Goal: Information Seeking & Learning: Learn about a topic

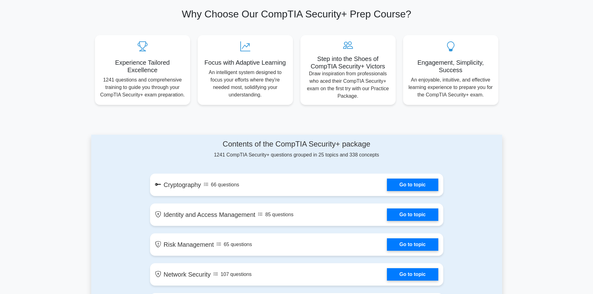
scroll to position [218, 0]
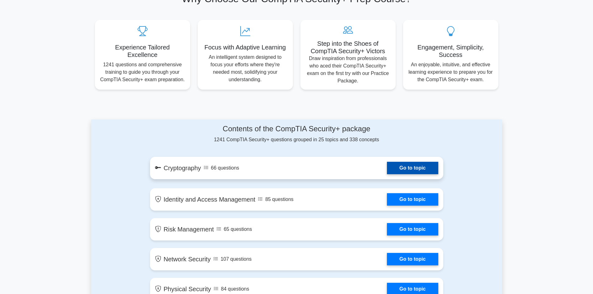
click at [387, 168] on link "Go to topic" at bounding box center [412, 168] width 51 height 12
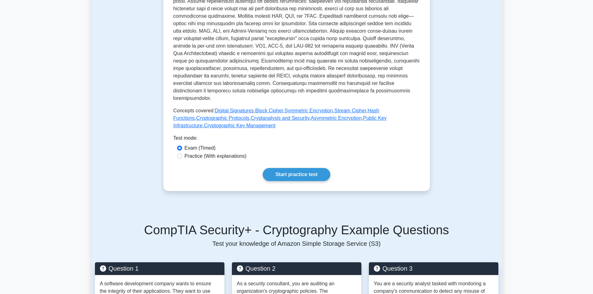
scroll to position [249, 0]
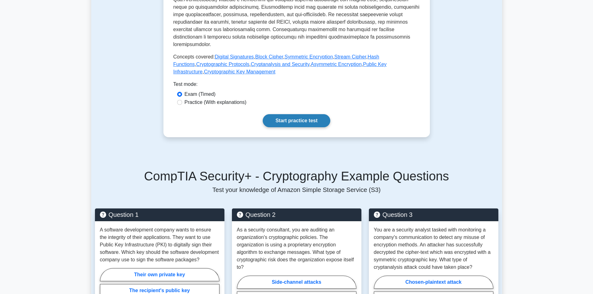
click at [303, 115] on link "Start practice test" at bounding box center [297, 120] width 68 height 13
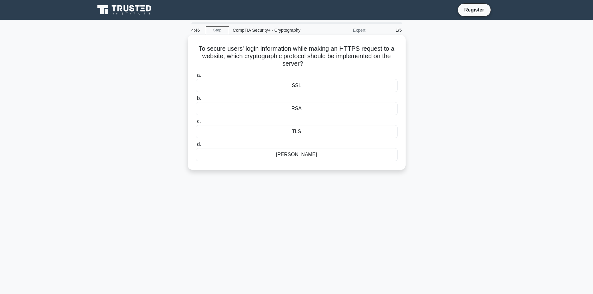
click at [316, 84] on div "SSL" at bounding box center [297, 85] width 202 height 13
click at [196, 78] on input "a. SSL" at bounding box center [196, 75] width 0 height 4
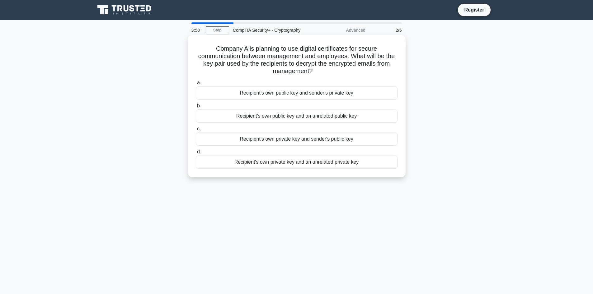
click at [328, 135] on div "Recipient's own private key and sender's public key" at bounding box center [297, 139] width 202 height 13
click at [196, 131] on input "c. Recipient's own private key and sender's public key" at bounding box center [196, 129] width 0 height 4
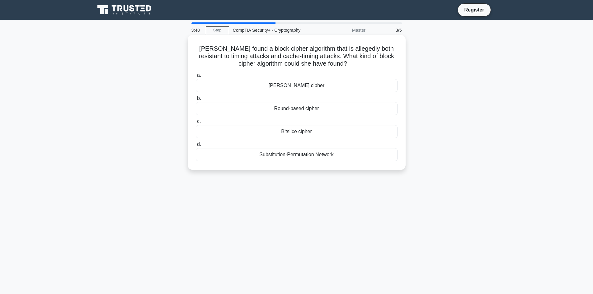
click at [319, 133] on div "Bitslice cipher" at bounding box center [297, 131] width 202 height 13
click at [196, 124] on input "c. Bitslice cipher" at bounding box center [196, 122] width 0 height 4
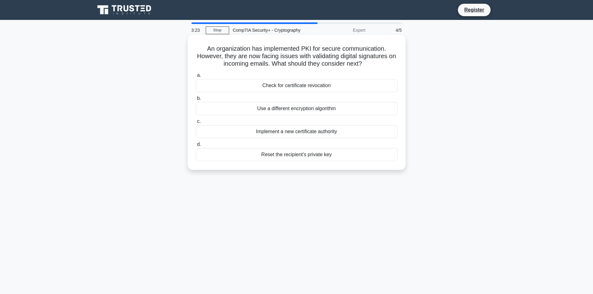
click at [279, 90] on div "Check for certificate revocation" at bounding box center [297, 85] width 202 height 13
click at [196, 78] on input "a. Check for certificate revocation" at bounding box center [196, 75] width 0 height 4
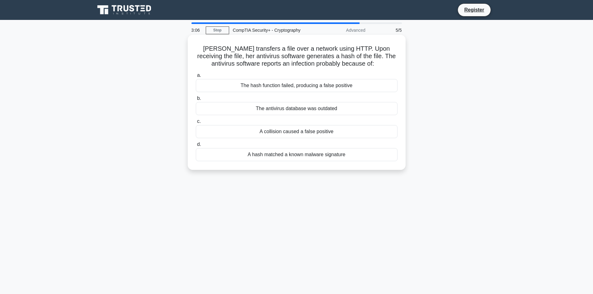
click at [330, 83] on div "The hash function failed, producing a false positive" at bounding box center [297, 85] width 202 height 13
click at [196, 78] on input "a. The hash function failed, producing a false positive" at bounding box center [196, 75] width 0 height 4
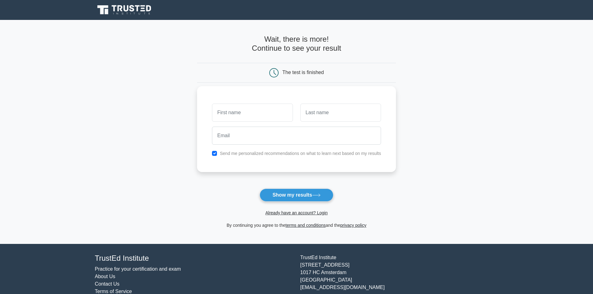
click at [278, 109] on input "text" at bounding box center [252, 113] width 81 height 18
type input "[PERSON_NAME]"
click at [326, 114] on input "text" at bounding box center [340, 113] width 81 height 18
type input "Majeed"
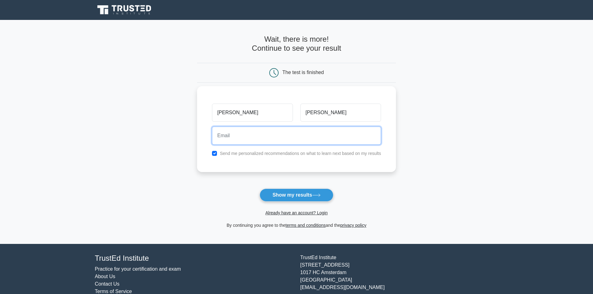
drag, startPoint x: 266, startPoint y: 133, endPoint x: 272, endPoint y: 135, distance: 6.7
click at [266, 133] on input "email" at bounding box center [296, 136] width 169 height 18
type input "mhmdsiraj112@gmail.com"
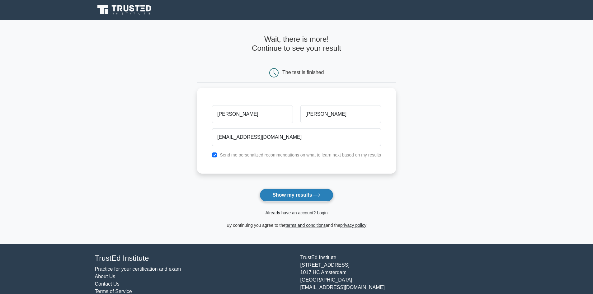
click at [300, 191] on button "Show my results" at bounding box center [296, 195] width 73 height 13
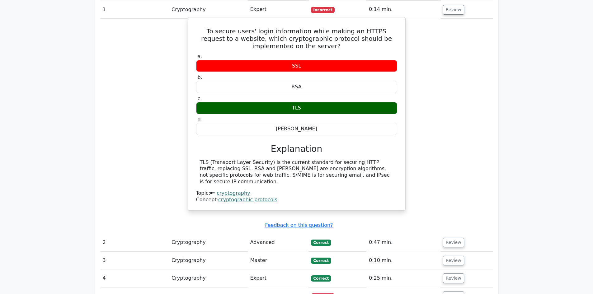
scroll to position [498, 0]
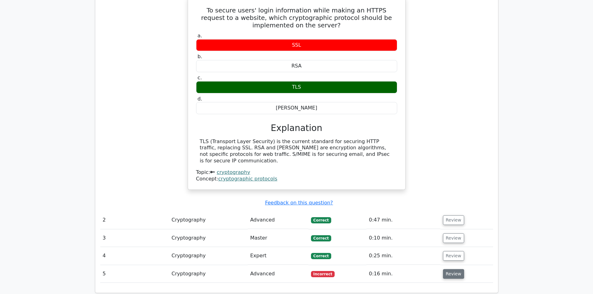
click at [452, 269] on button "Review" at bounding box center [453, 274] width 21 height 10
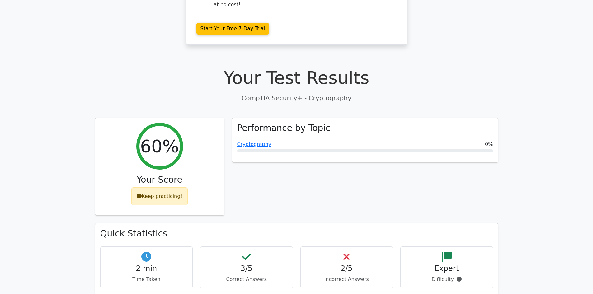
scroll to position [125, 0]
